Goal: Information Seeking & Learning: Learn about a topic

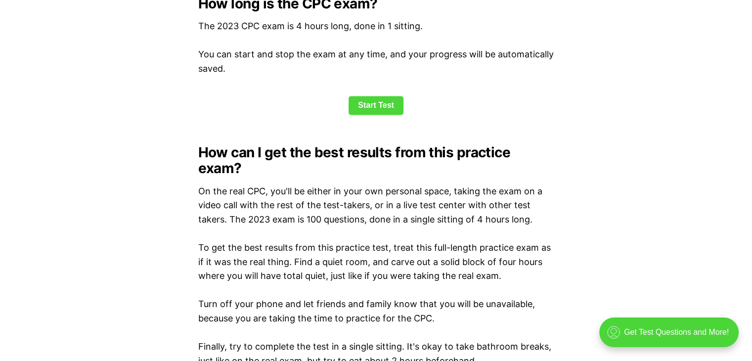
scroll to position [1388, 0]
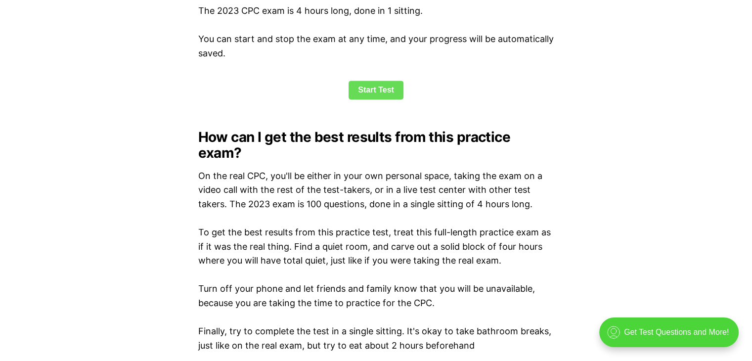
click at [380, 95] on link "Start Test" at bounding box center [375, 90] width 55 height 19
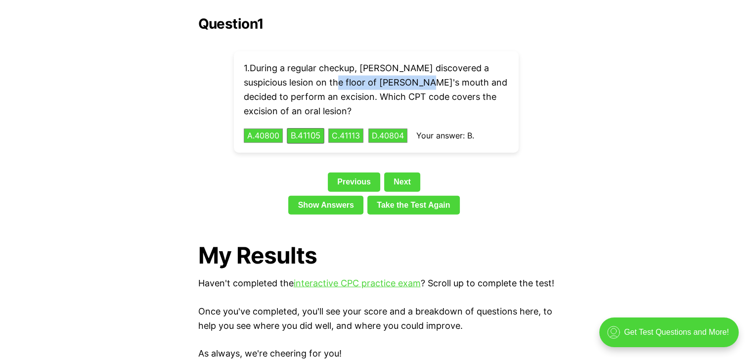
drag, startPoint x: 346, startPoint y: 64, endPoint x: 430, endPoint y: 63, distance: 84.5
click at [430, 63] on p "1 . During a regular checkup, [PERSON_NAME] discovered a suspicious lesion on t…" at bounding box center [376, 89] width 265 height 57
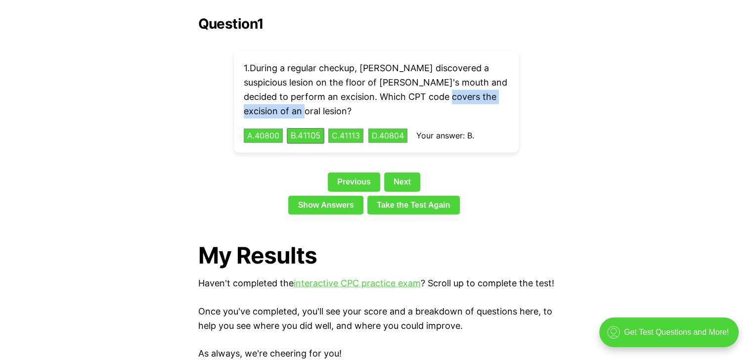
drag, startPoint x: 452, startPoint y: 84, endPoint x: 288, endPoint y: 94, distance: 163.9
click at [288, 94] on p "1 . During a regular checkup, [PERSON_NAME] discovered a suspicious lesion on t…" at bounding box center [376, 89] width 265 height 57
copy p "excision of an oral lesion"
click at [332, 196] on link "Show Answers" at bounding box center [325, 205] width 75 height 19
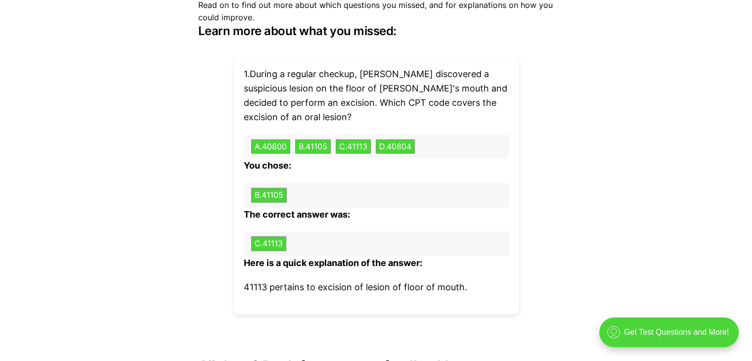
scroll to position [2975, 0]
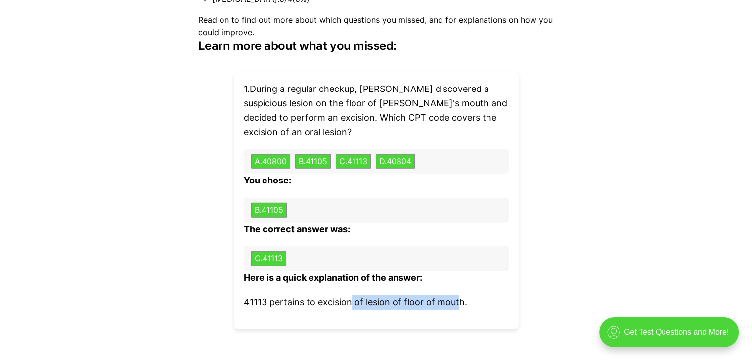
drag, startPoint x: 352, startPoint y: 303, endPoint x: 459, endPoint y: 303, distance: 106.8
click at [459, 303] on p "41113 pertains to excision of lesion of floor of mouth." at bounding box center [376, 302] width 265 height 14
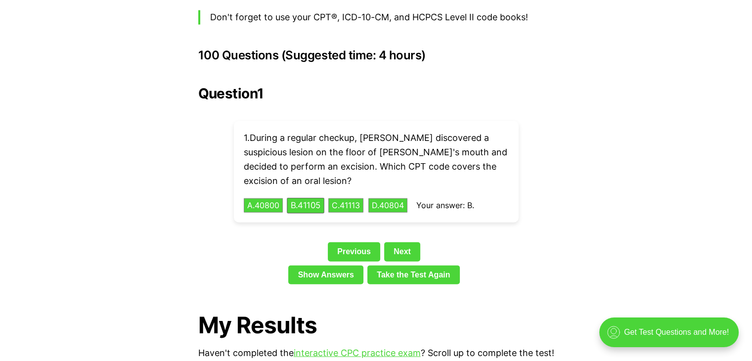
scroll to position [2190, 0]
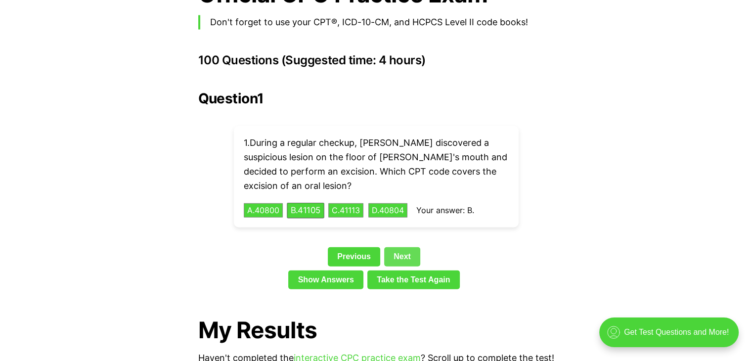
click at [402, 247] on link "Next" at bounding box center [402, 256] width 36 height 19
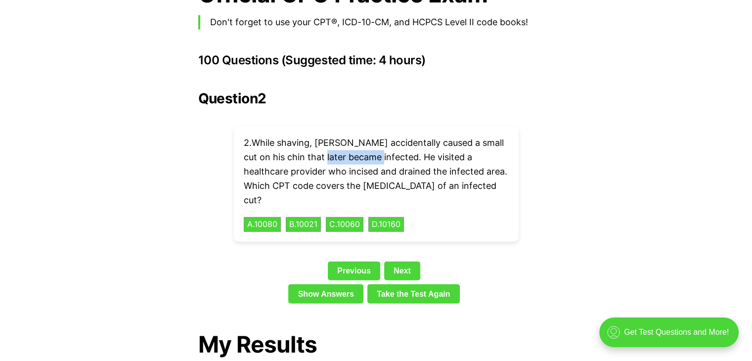
drag, startPoint x: 311, startPoint y: 143, endPoint x: 371, endPoint y: 137, distance: 60.0
click at [371, 137] on p "2 . While shaving, [PERSON_NAME] accidentally caused a small cut on his chin th…" at bounding box center [376, 171] width 265 height 71
click at [403, 149] on p "2 . While shaving, [PERSON_NAME] accidentally caused a small cut on his chin th…" at bounding box center [376, 171] width 265 height 71
click at [349, 143] on p "2 . While shaving, [PERSON_NAME] accidentally caused a small cut on his chin th…" at bounding box center [376, 171] width 265 height 71
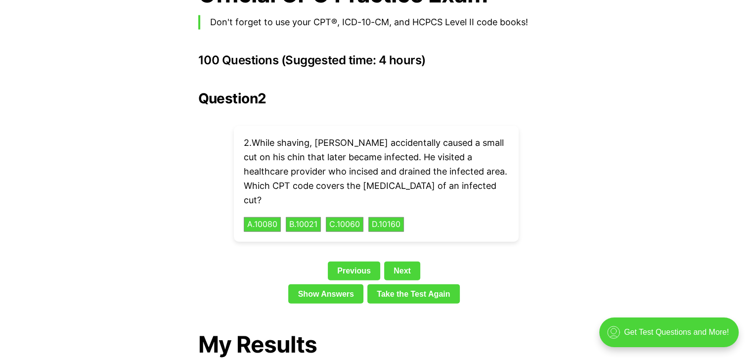
click at [322, 203] on div "2 . While shaving, [PERSON_NAME] accidentally caused a small cut on his chin th…" at bounding box center [376, 184] width 285 height 116
click at [358, 217] on button "C . 10060" at bounding box center [345, 224] width 40 height 15
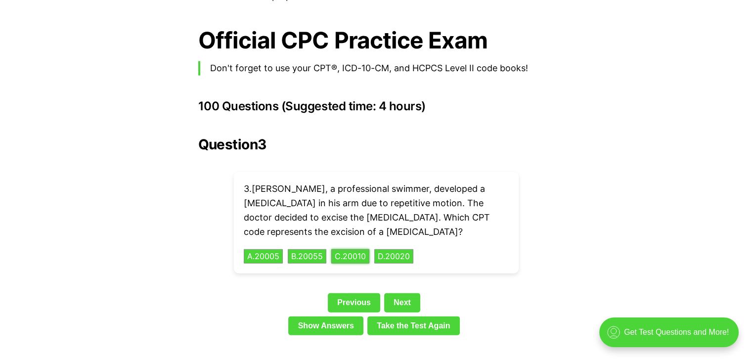
scroll to position [2135, 0]
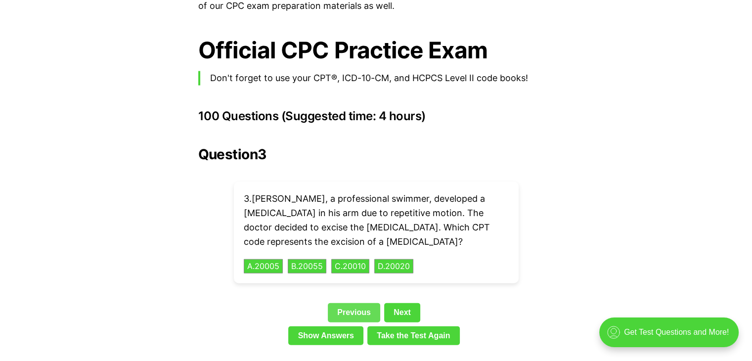
click at [356, 303] on link "Previous" at bounding box center [354, 312] width 52 height 19
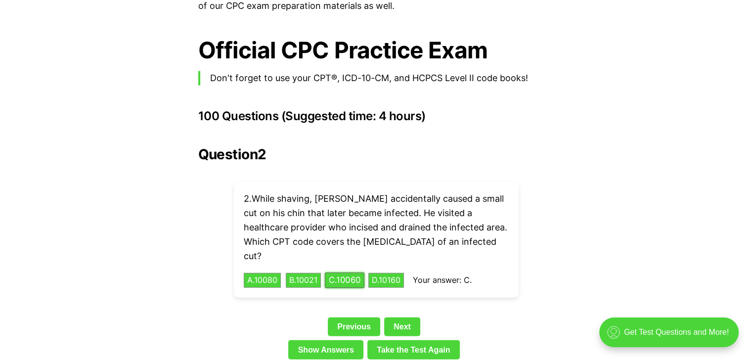
click at [358, 273] on button "C . 10060" at bounding box center [345, 280] width 40 height 15
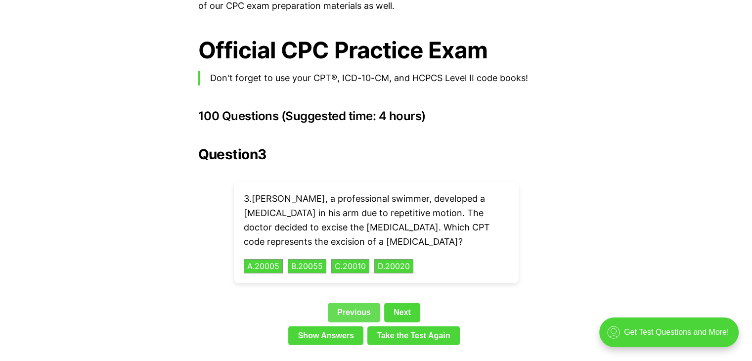
click at [364, 303] on link "Previous" at bounding box center [354, 312] width 52 height 19
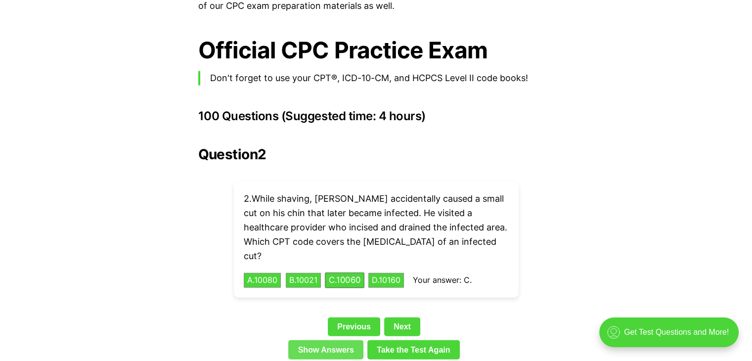
click at [345, 340] on link "Show Answers" at bounding box center [325, 349] width 75 height 19
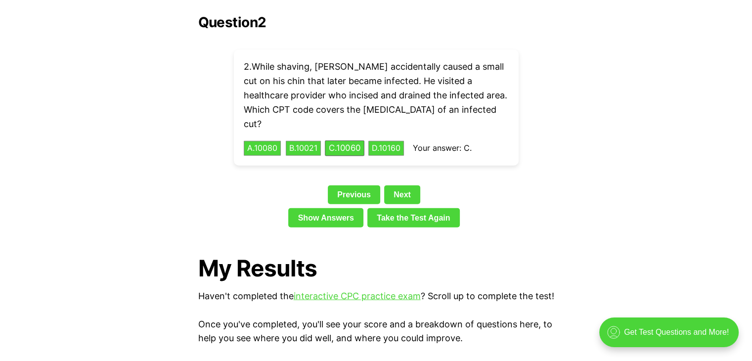
scroll to position [2262, 0]
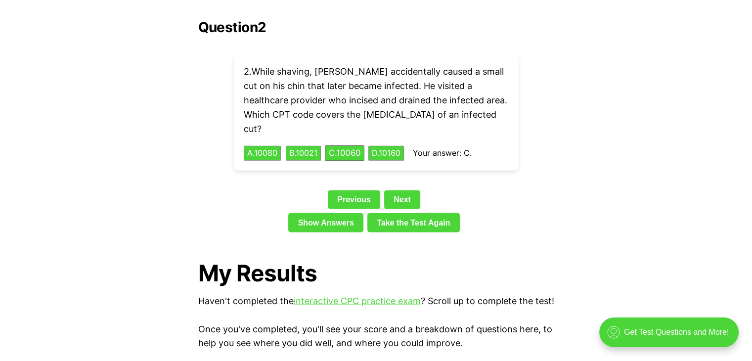
click at [463, 148] on span "Your answer: C." at bounding box center [442, 153] width 59 height 10
click at [335, 213] on link "Show Answers" at bounding box center [325, 222] width 75 height 19
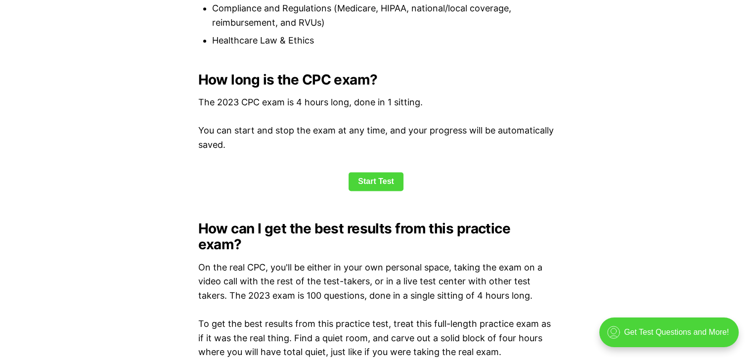
scroll to position [1301, 0]
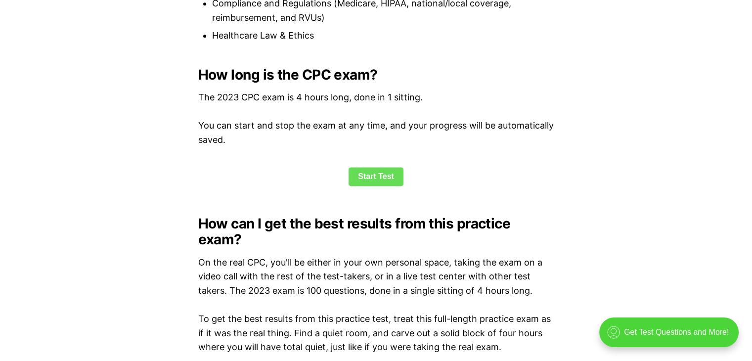
click at [393, 175] on link "Start Test" at bounding box center [375, 176] width 55 height 19
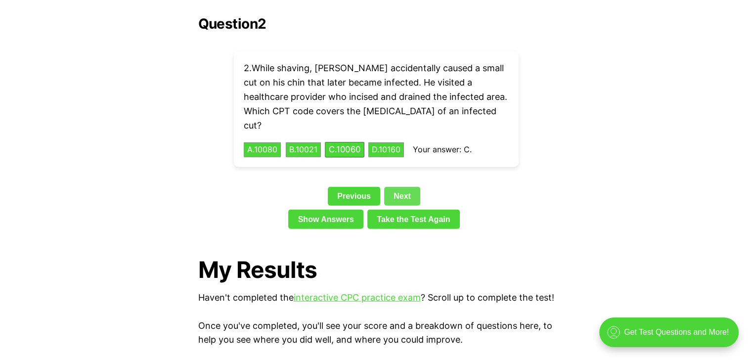
click at [395, 187] on link "Next" at bounding box center [402, 196] width 36 height 19
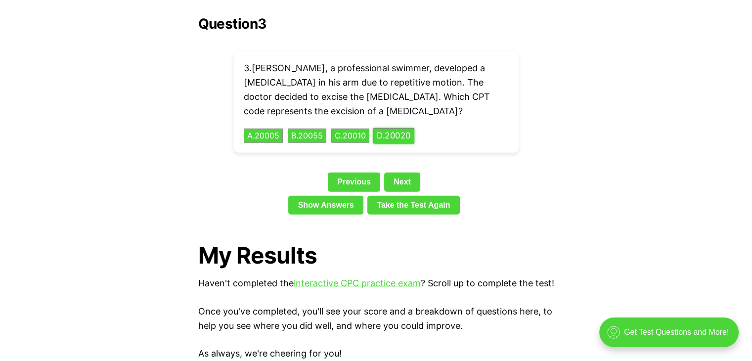
click at [412, 128] on button "D . 20020" at bounding box center [393, 135] width 41 height 15
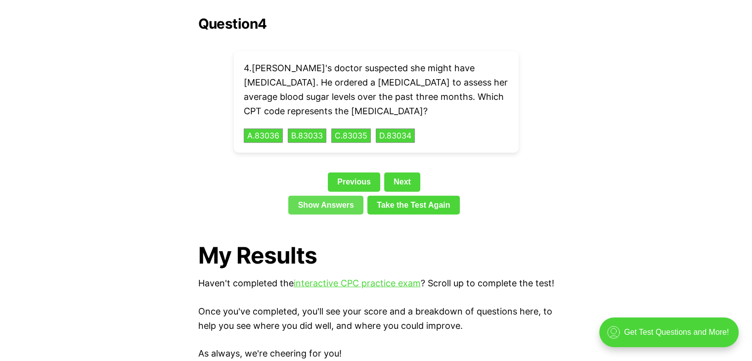
click at [350, 177] on div "Previous Next" at bounding box center [376, 183] width 356 height 23
click at [349, 196] on link "Show Answers" at bounding box center [325, 205] width 75 height 19
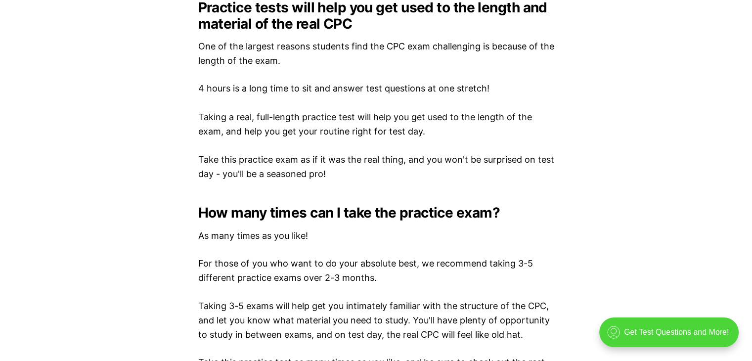
scroll to position [2648, 0]
